Goal: Task Accomplishment & Management: Manage account settings

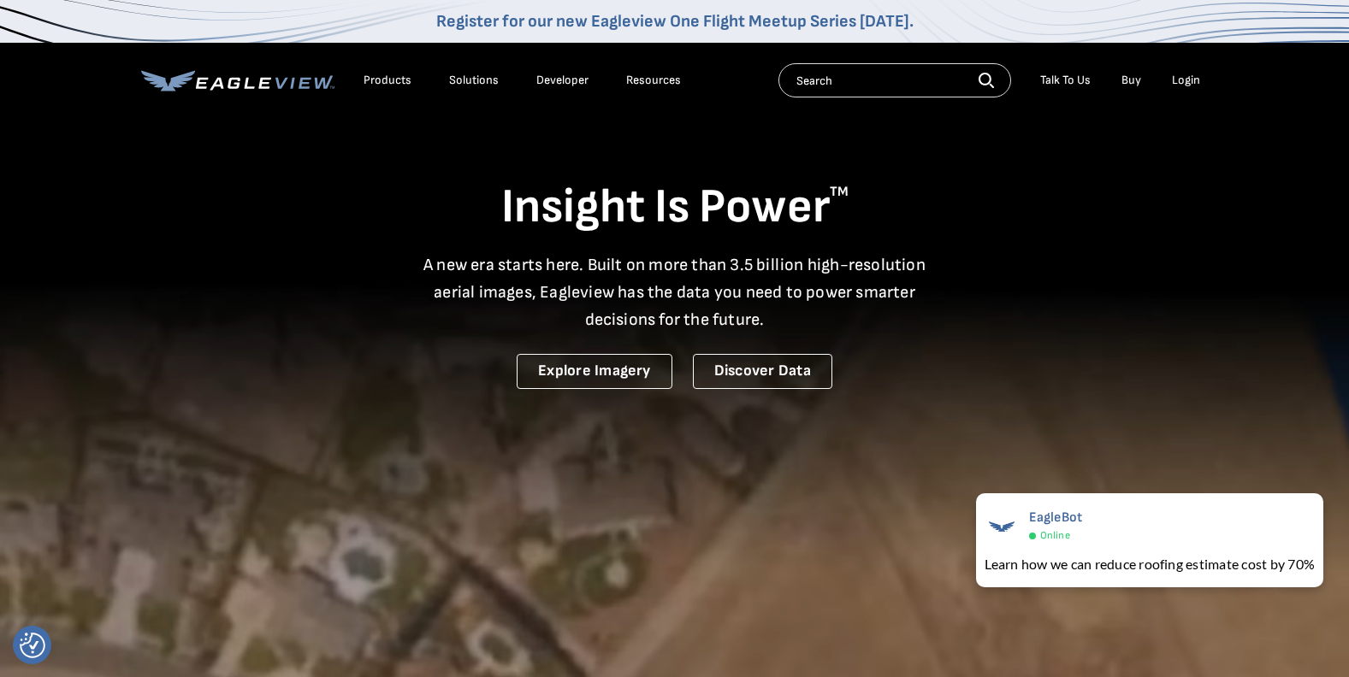
click at [1185, 78] on div "Login" at bounding box center [1185, 80] width 28 height 15
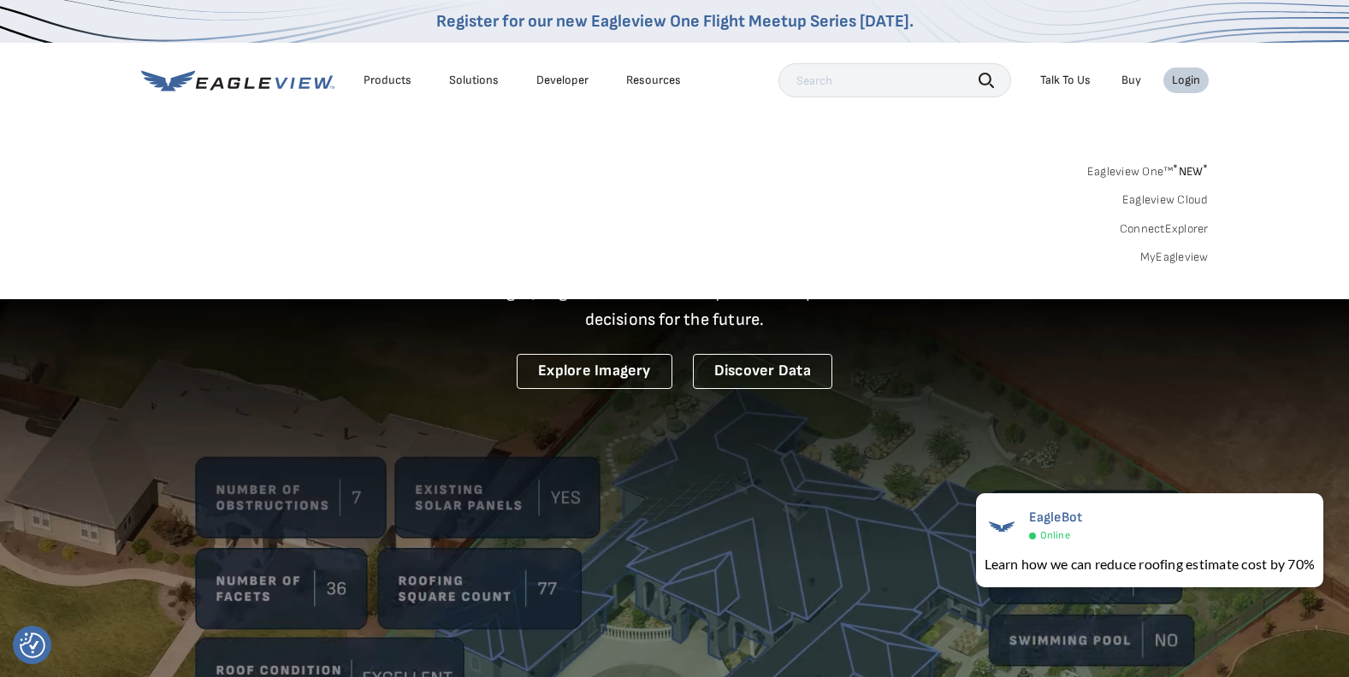
click at [1166, 257] on link "MyEagleview" at bounding box center [1174, 257] width 68 height 15
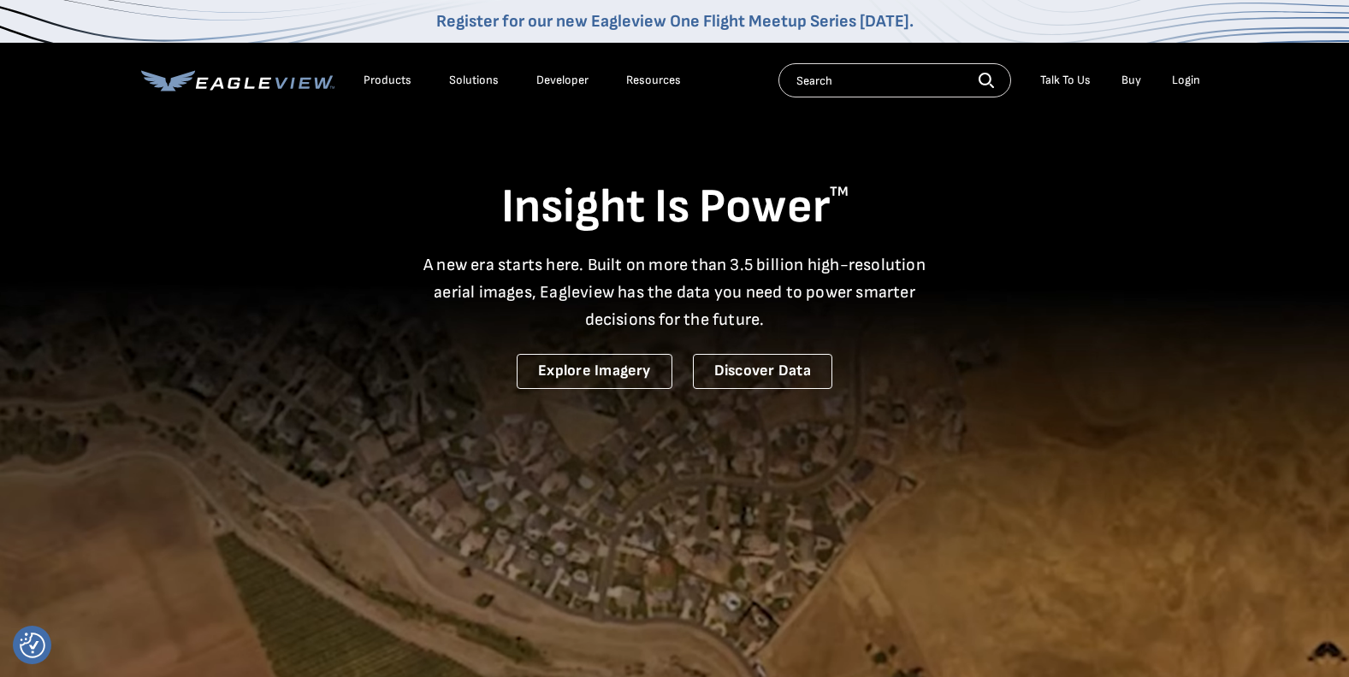
click at [1184, 80] on div "Login" at bounding box center [1185, 80] width 28 height 15
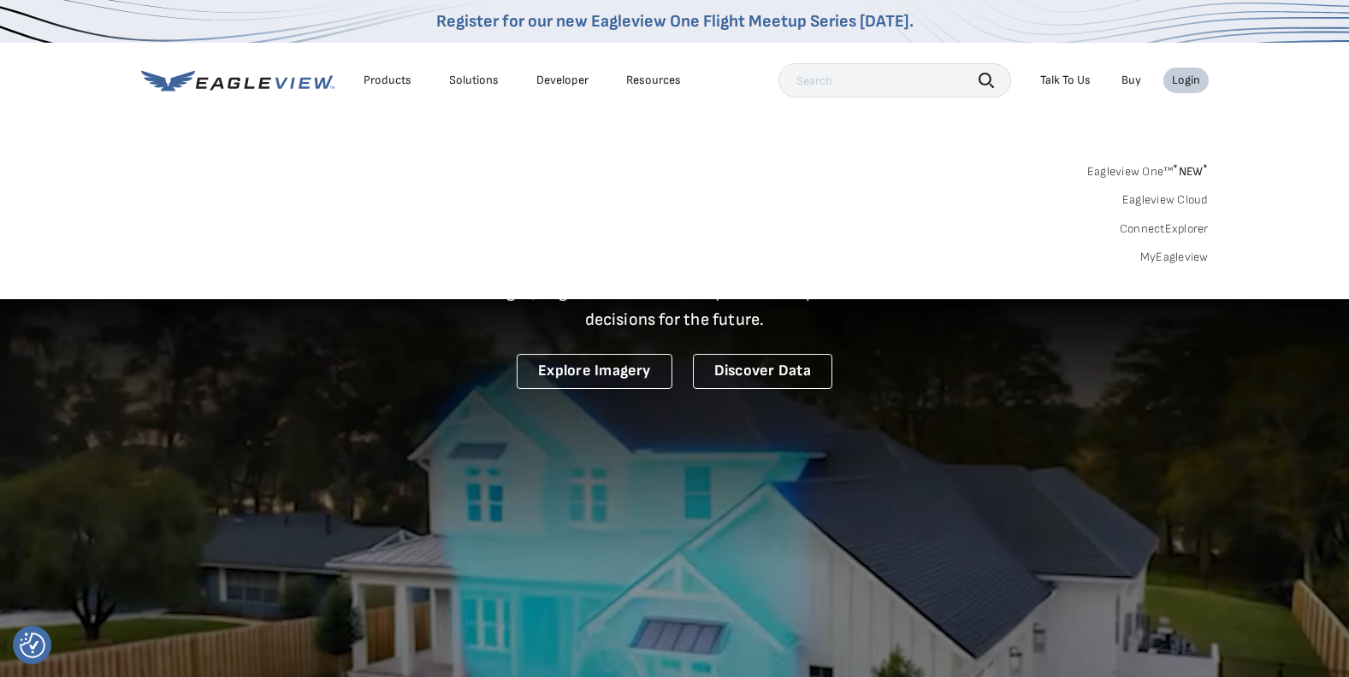
click at [1151, 227] on link "ConnectExplorer" at bounding box center [1163, 228] width 89 height 15
